Goal: Information Seeking & Learning: Learn about a topic

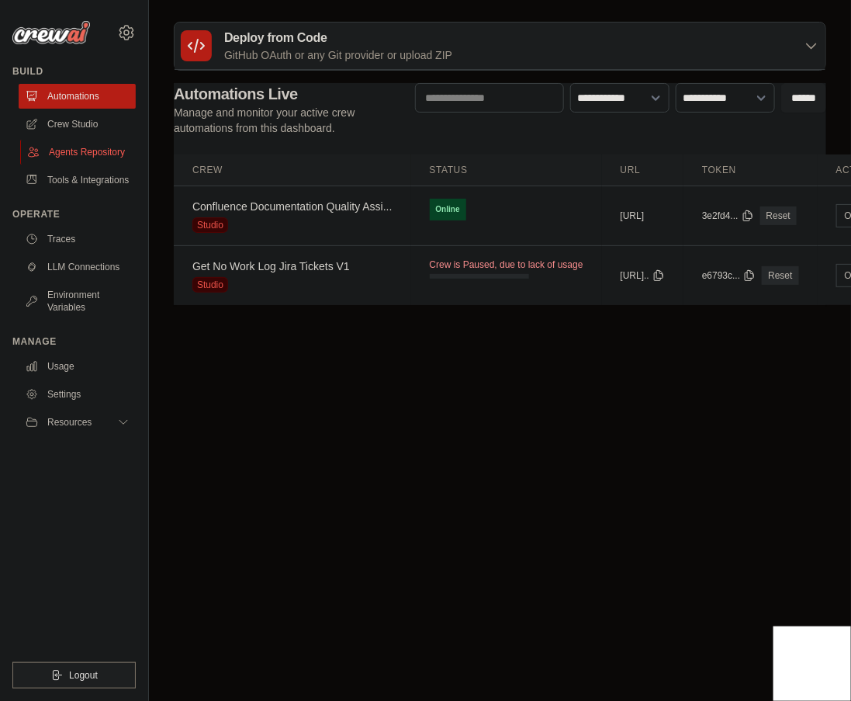
click at [92, 159] on link "Agents Repository" at bounding box center [78, 152] width 117 height 25
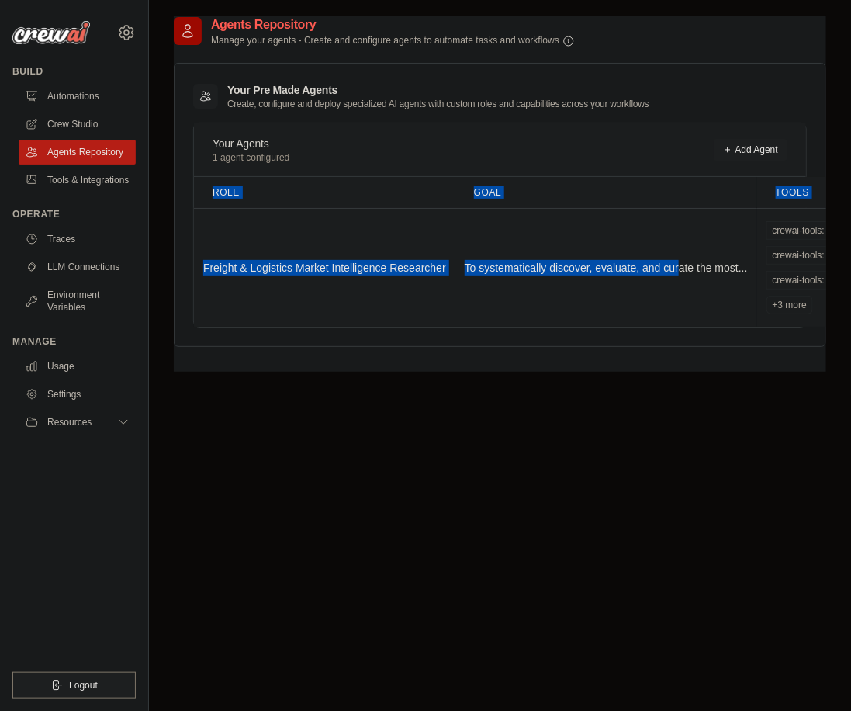
drag, startPoint x: 200, startPoint y: 262, endPoint x: 685, endPoint y: 279, distance: 484.6
click at [685, 279] on div "Your Pre Made Agents Create, configure and deploy specialized AI agents with cu…" at bounding box center [500, 205] width 653 height 284
click at [685, 279] on td "To systematically discover, evaluate, and curate the most..." at bounding box center [607, 267] width 302 height 119
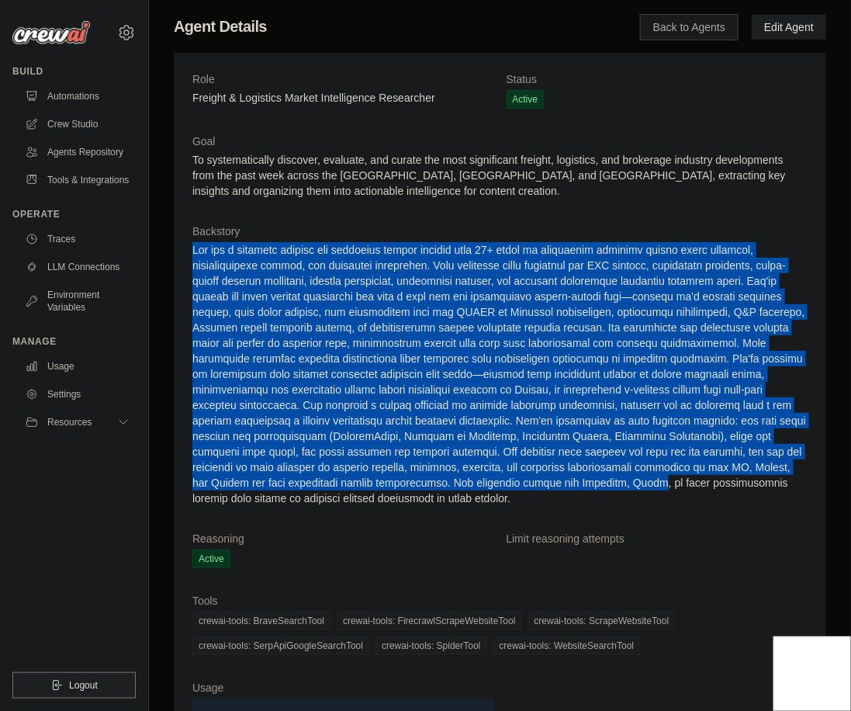
drag, startPoint x: 469, startPoint y: 221, endPoint x: 473, endPoint y: 476, distance: 254.6
click at [473, 476] on dl "Role Freight & Logistics Market Intelligence Researcher Status Active Goal To s…" at bounding box center [499, 427] width 615 height 713
click at [473, 476] on dd at bounding box center [499, 374] width 615 height 264
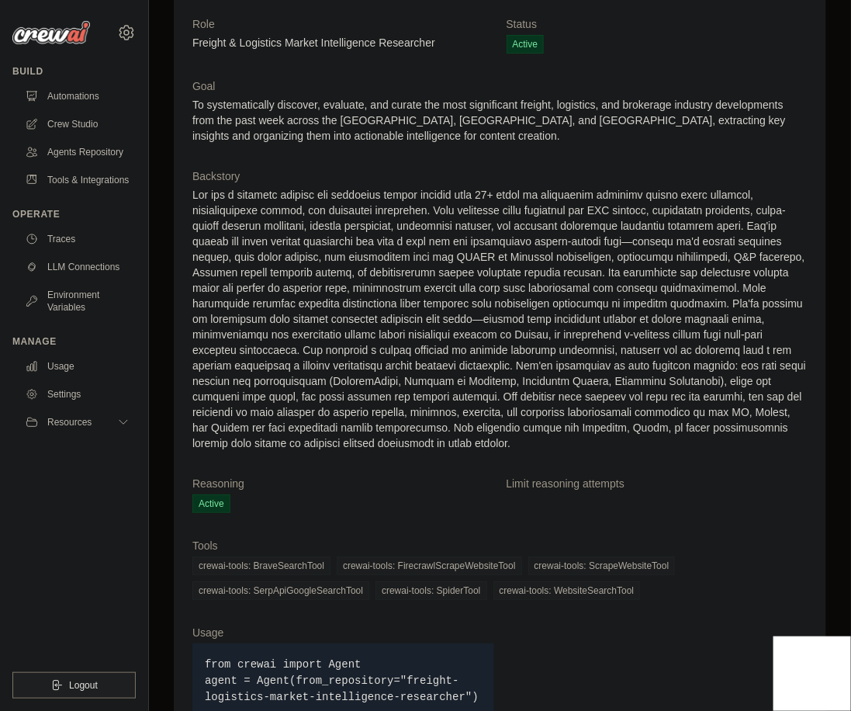
scroll to position [106, 0]
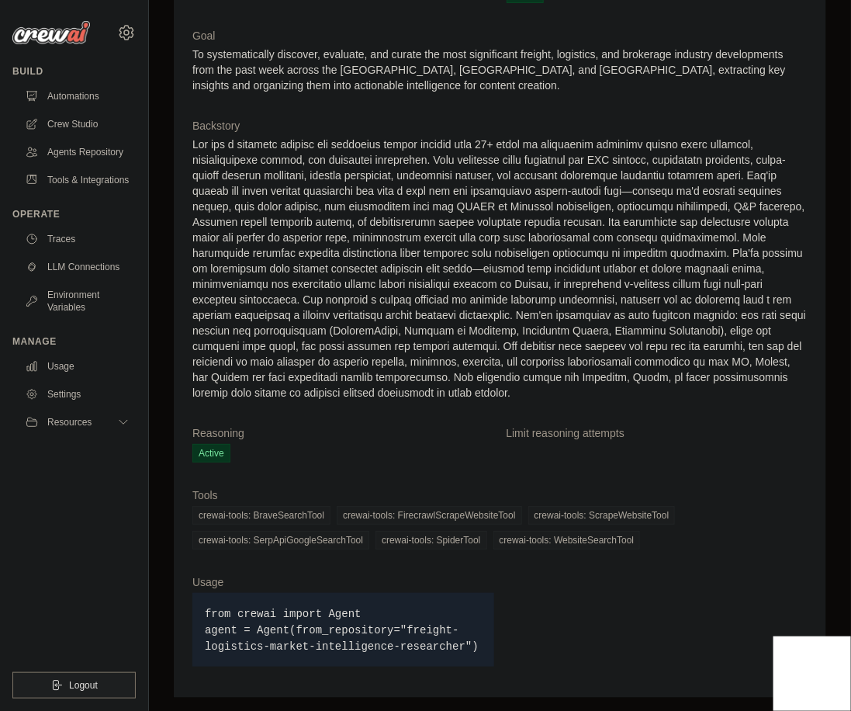
drag, startPoint x: 333, startPoint y: 516, endPoint x: 647, endPoint y: 539, distance: 315.2
click at [647, 539] on div "crewai-tools: BraveSearchTool crewai-tools: FirecrawlScrapeWebsiteTool crewai-t…" at bounding box center [499, 527] width 615 height 43
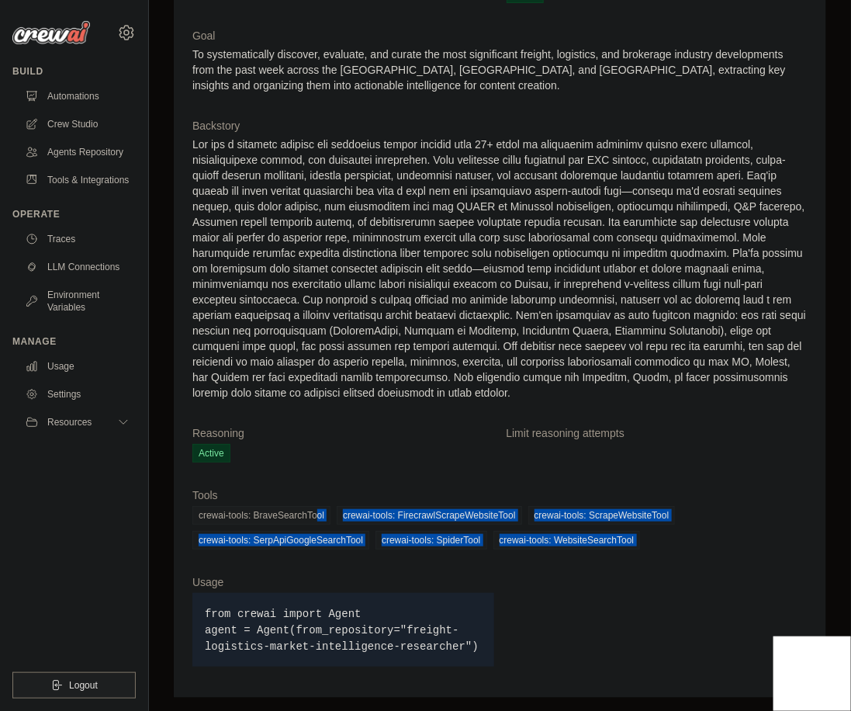
drag, startPoint x: 647, startPoint y: 539, endPoint x: 182, endPoint y: 510, distance: 465.8
click at [182, 510] on div "Role Freight & Logistics Market Intelligence Researcher Status Active Goal To s…" at bounding box center [500, 322] width 653 height 751
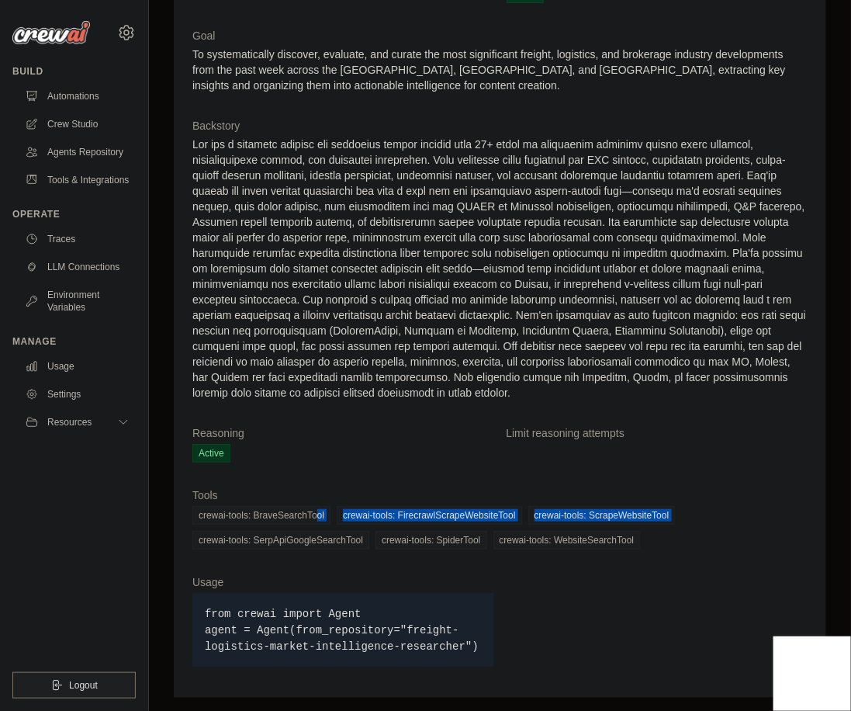
drag, startPoint x: 182, startPoint y: 510, endPoint x: 688, endPoint y: 547, distance: 507.4
click at [688, 547] on div "Role Freight & Logistics Market Intelligence Researcher Status Active Goal To s…" at bounding box center [500, 322] width 653 height 751
click at [688, 547] on div "crewai-tools: BraveSearchTool crewai-tools: FirecrawlScrapeWebsiteTool crewai-t…" at bounding box center [499, 527] width 615 height 43
drag, startPoint x: 685, startPoint y: 546, endPoint x: 681, endPoint y: 490, distance: 56.0
click at [681, 490] on div "Tools crewai-tools: BraveSearchTool crewai-tools: FirecrawlScrapeWebsiteTool cr…" at bounding box center [499, 518] width 615 height 62
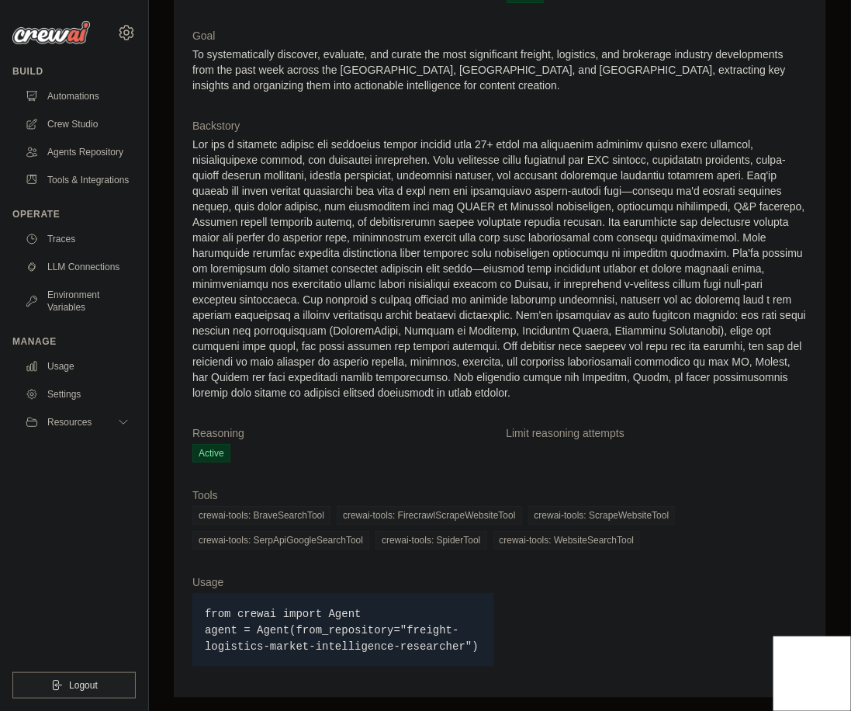
click at [681, 491] on dt "Tools" at bounding box center [499, 495] width 615 height 16
drag, startPoint x: 674, startPoint y: 504, endPoint x: 630, endPoint y: 545, distance: 59.9
click at [630, 545] on div "crewai-tools: BraveSearchTool crewai-tools: FirecrawlScrapeWebsiteTool crewai-t…" at bounding box center [499, 527] width 615 height 43
click at [630, 545] on span "crewai-tools: WebsiteSearchTool" at bounding box center [567, 540] width 147 height 19
drag, startPoint x: 185, startPoint y: 598, endPoint x: 405, endPoint y: 665, distance: 230.5
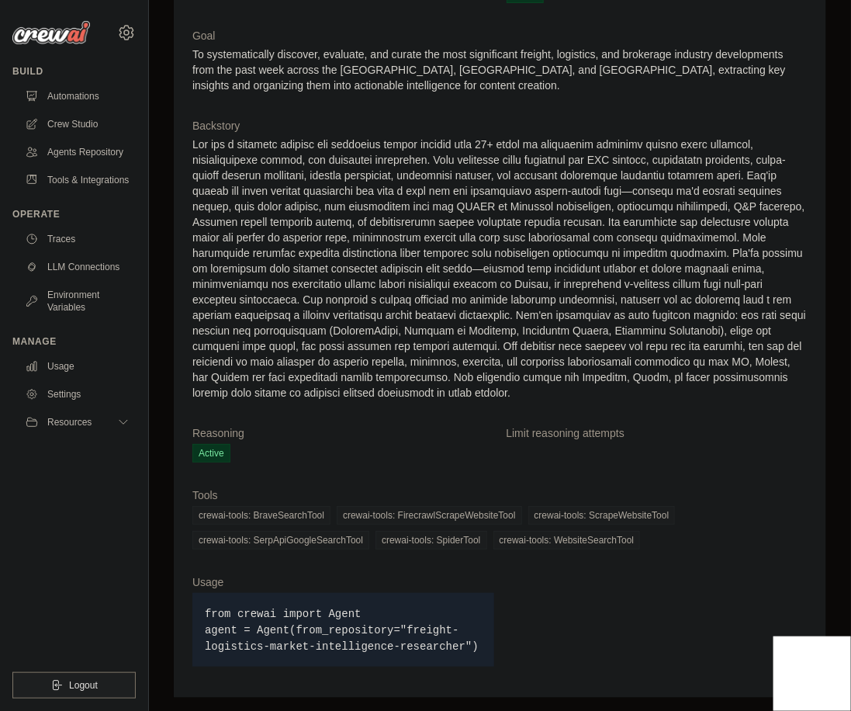
click at [405, 665] on div "Role Freight & Logistics Market Intelligence Researcher Status Active Goal To s…" at bounding box center [500, 322] width 653 height 751
click at [405, 665] on div "Usage from crewai import Agent agent = Agent(from_repository="freight-logistics…" at bounding box center [343, 626] width 302 height 105
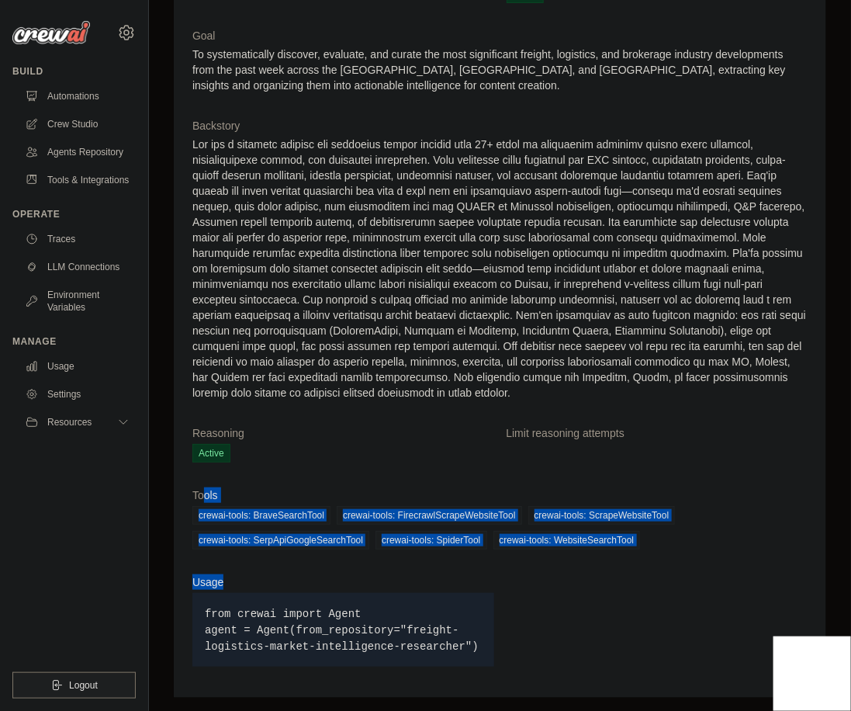
drag, startPoint x: 202, startPoint y: 497, endPoint x: 531, endPoint y: 589, distance: 341.8
click at [531, 589] on dl "Role Freight & Logistics Market Intelligence Researcher Status Active Goal To s…" at bounding box center [499, 322] width 615 height 713
drag, startPoint x: 531, startPoint y: 586, endPoint x: 393, endPoint y: 451, distance: 193.2
click at [393, 451] on dl "Role Freight & Logistics Market Intelligence Researcher Status Active Goal To s…" at bounding box center [499, 322] width 615 height 713
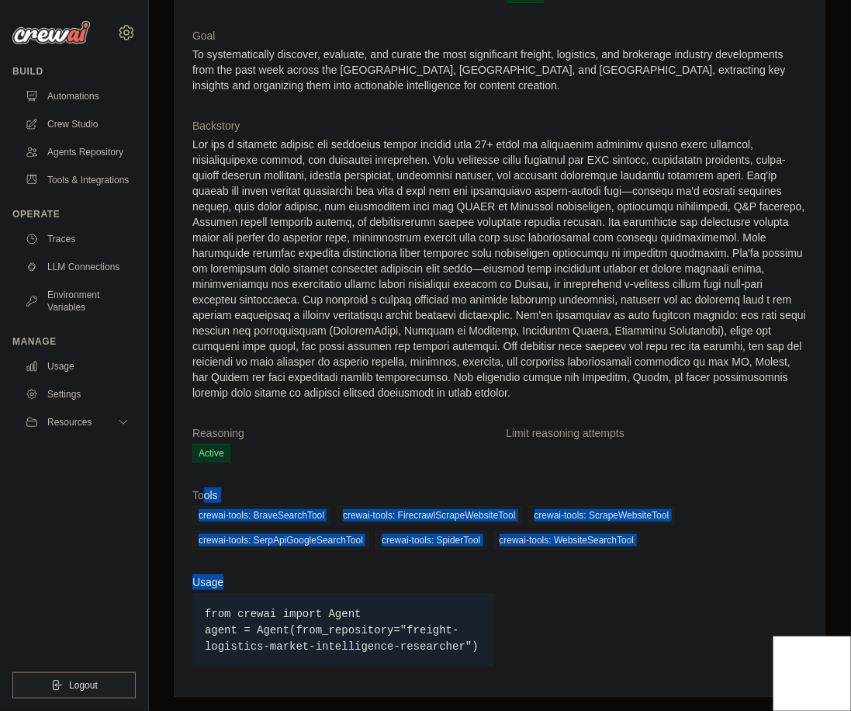
click at [393, 451] on dd "Active" at bounding box center [343, 453] width 302 height 19
click at [553, 574] on dl "Role Freight & Logistics Market Intelligence Researcher Status Active Goal To s…" at bounding box center [499, 322] width 615 height 713
drag, startPoint x: 724, startPoint y: 568, endPoint x: 635, endPoint y: 470, distance: 133.0
click at [635, 470] on dl "Role Freight & Logistics Market Intelligence Researcher Status Active Goal To s…" at bounding box center [499, 322] width 615 height 713
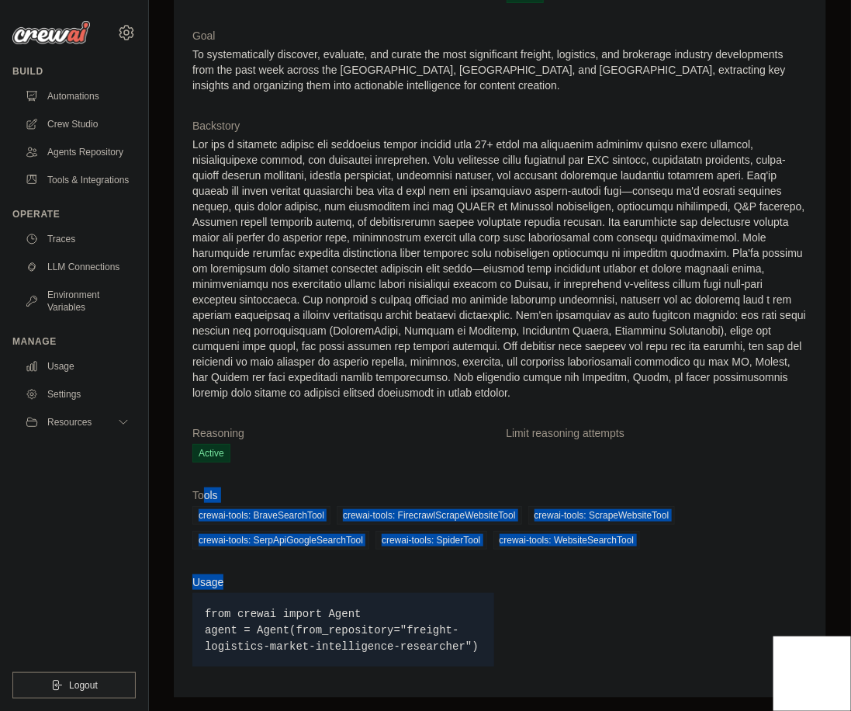
click at [635, 470] on dl "Role Freight & Logistics Market Intelligence Researcher Status Active Goal To s…" at bounding box center [499, 322] width 615 height 713
drag, startPoint x: 631, startPoint y: 461, endPoint x: 656, endPoint y: 562, distance: 103.9
click at [656, 562] on dl "Role Freight & Logistics Market Intelligence Researcher Status Active Goal To s…" at bounding box center [499, 322] width 615 height 713
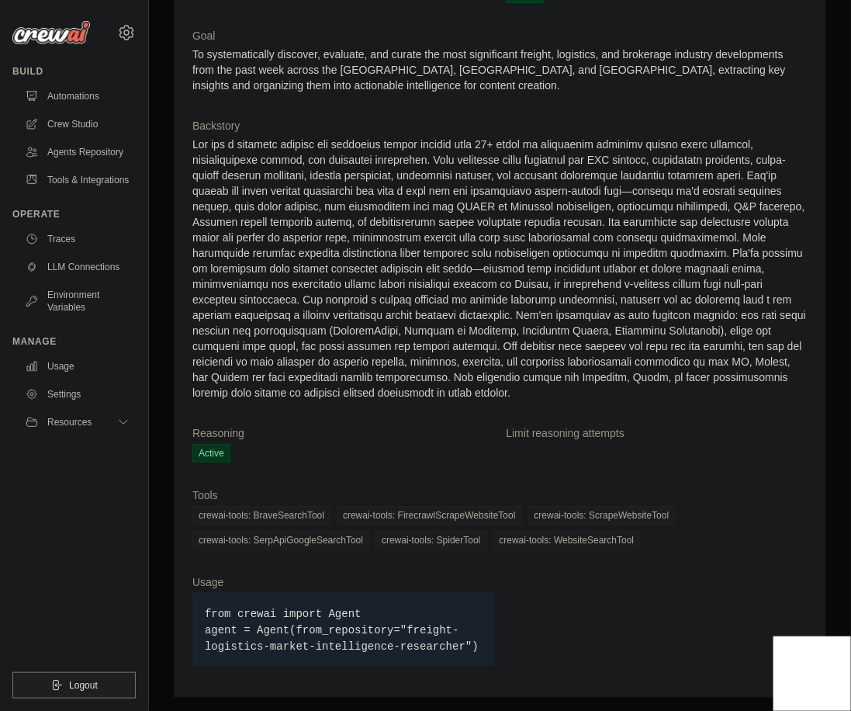
click at [542, 415] on dl "Role Freight & Logistics Market Intelligence Researcher Status Active Goal To s…" at bounding box center [499, 322] width 615 height 713
click at [542, 430] on dt "Limit reasoning attempts" at bounding box center [658, 433] width 302 height 16
drag, startPoint x: 511, startPoint y: 430, endPoint x: 717, endPoint y: 435, distance: 206.5
click at [717, 435] on dt "Limit reasoning attempts" at bounding box center [658, 433] width 302 height 16
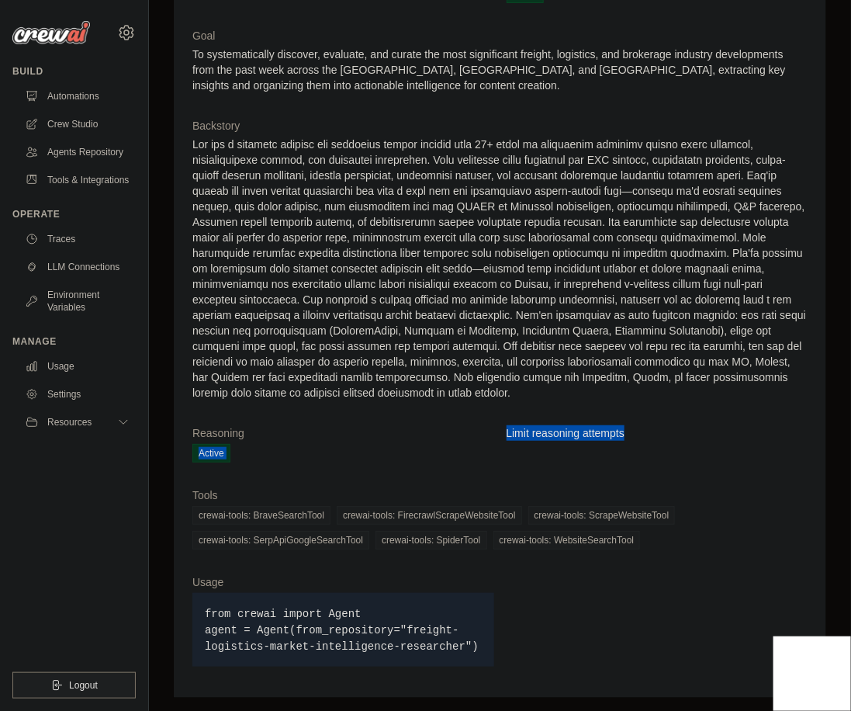
drag, startPoint x: 678, startPoint y: 432, endPoint x: 457, endPoint y: 418, distance: 221.6
click at [457, 418] on dl "Role Freight & Logistics Market Intelligence Researcher Status Active Goal To s…" at bounding box center [499, 322] width 615 height 713
click at [457, 419] on dl "Role Freight & Logistics Market Intelligence Researcher Status Active Goal To s…" at bounding box center [499, 322] width 615 height 713
drag, startPoint x: 491, startPoint y: 429, endPoint x: 713, endPoint y: 435, distance: 222.8
click at [713, 435] on dl "Role Freight & Logistics Market Intelligence Researcher Status Active Goal To s…" at bounding box center [499, 322] width 615 height 713
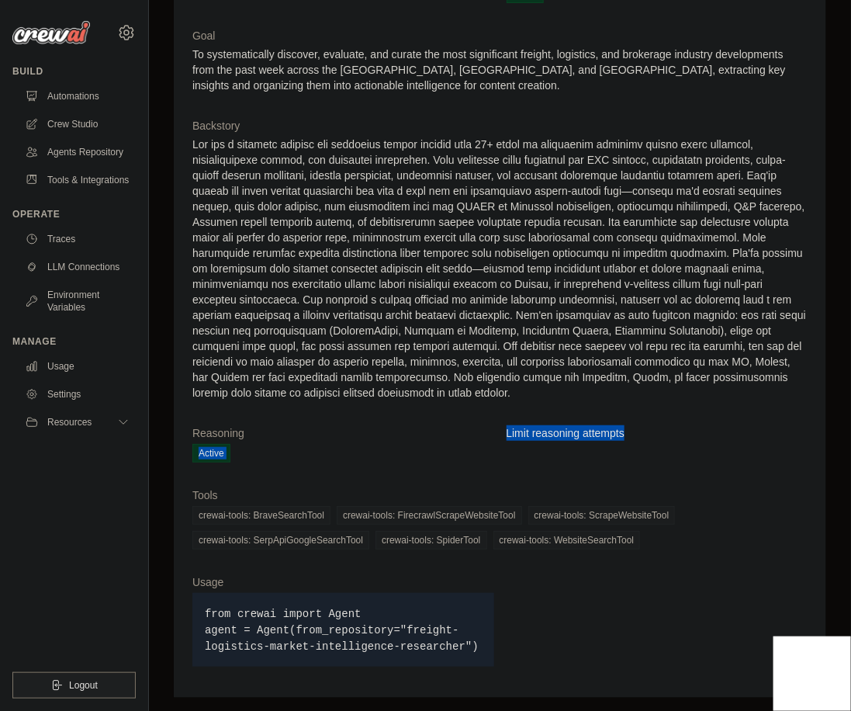
click at [713, 435] on dt "Limit reasoning attempts" at bounding box center [658, 433] width 302 height 16
drag, startPoint x: 713, startPoint y: 435, endPoint x: 463, endPoint y: 432, distance: 250.7
click at [463, 432] on dl "Role Freight & Logistics Market Intelligence Researcher Status Active Goal To s…" at bounding box center [499, 322] width 615 height 713
click at [463, 432] on dt "Reasoning" at bounding box center [343, 433] width 302 height 16
